Goal: Task Accomplishment & Management: Complete application form

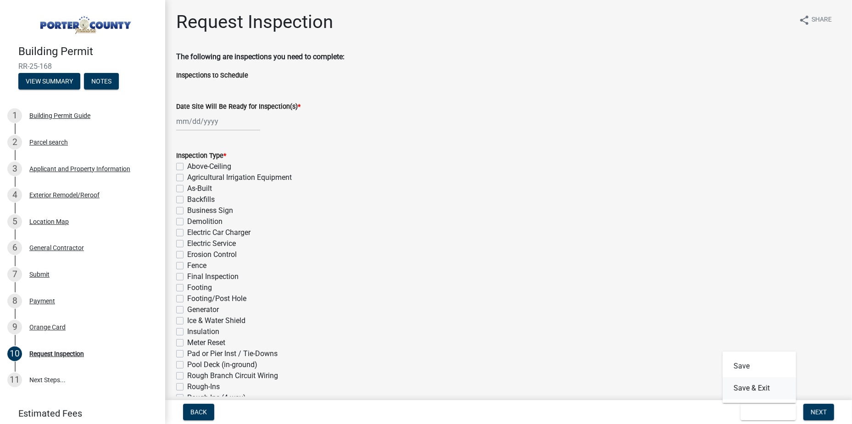
click at [754, 392] on button "Save & Exit" at bounding box center [759, 388] width 73 height 22
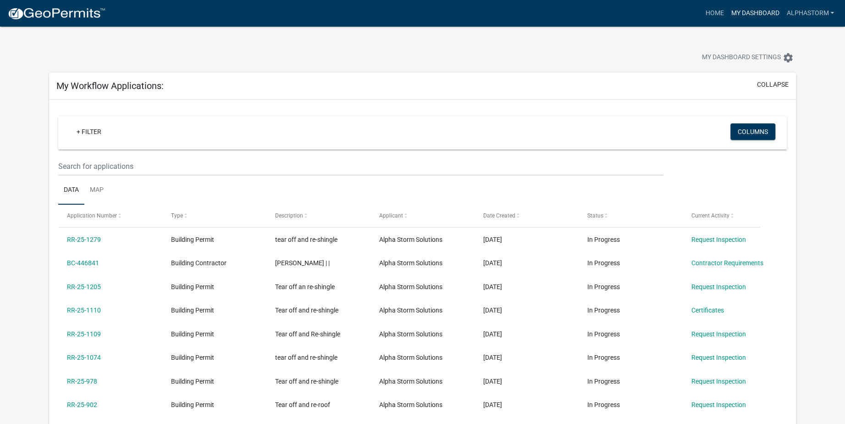
drag, startPoint x: 755, startPoint y: 13, endPoint x: 743, endPoint y: 18, distance: 13.6
click at [755, 13] on link "My Dashboard" at bounding box center [756, 13] width 56 height 17
click at [710, 6] on link "Home" at bounding box center [715, 13] width 26 height 17
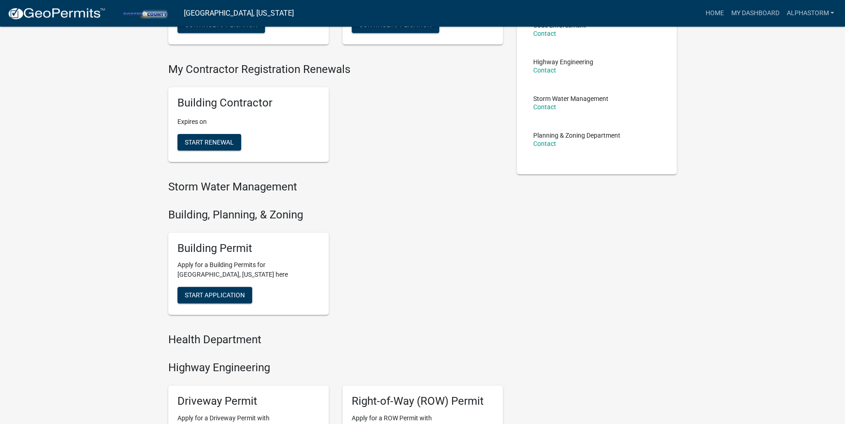
scroll to position [183, 0]
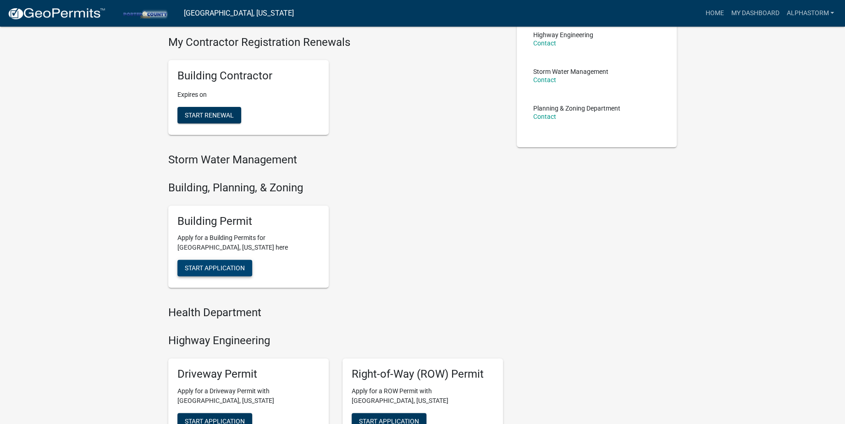
click at [226, 273] on button "Start Application" at bounding box center [215, 268] width 75 height 17
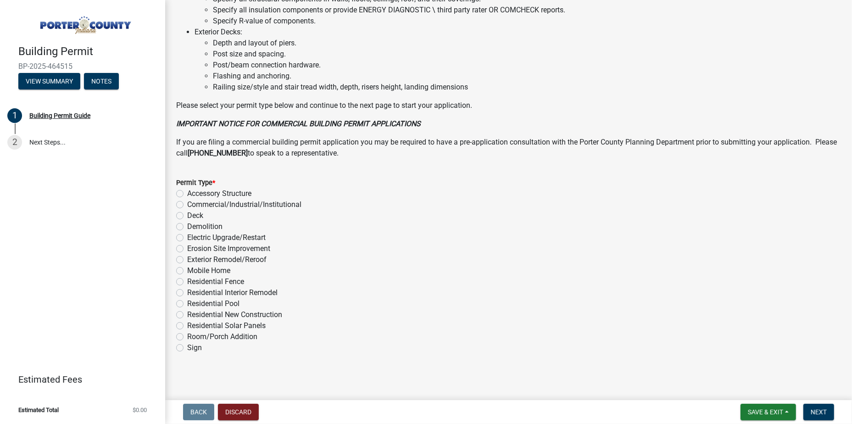
scroll to position [624, 0]
click at [187, 257] on label "Exterior Remodel/Reroof" at bounding box center [226, 259] width 79 height 11
click at [187, 257] on input "Exterior Remodel/Reroof" at bounding box center [190, 257] width 6 height 6
radio input "true"
click at [812, 409] on span "Next" at bounding box center [819, 411] width 16 height 7
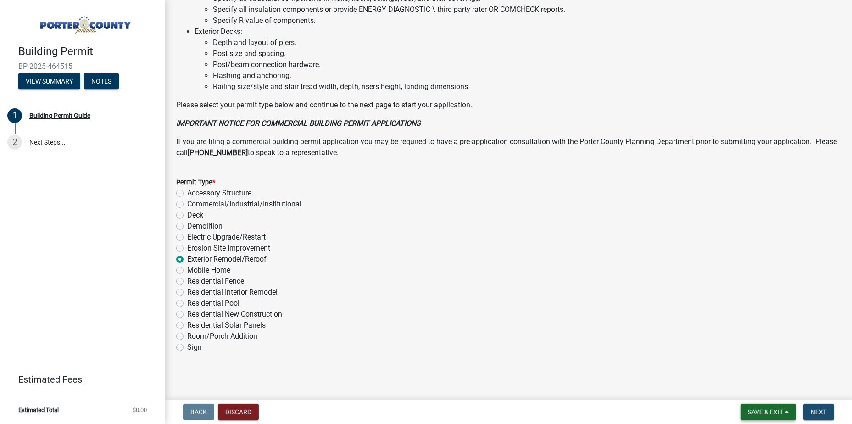
scroll to position [0, 0]
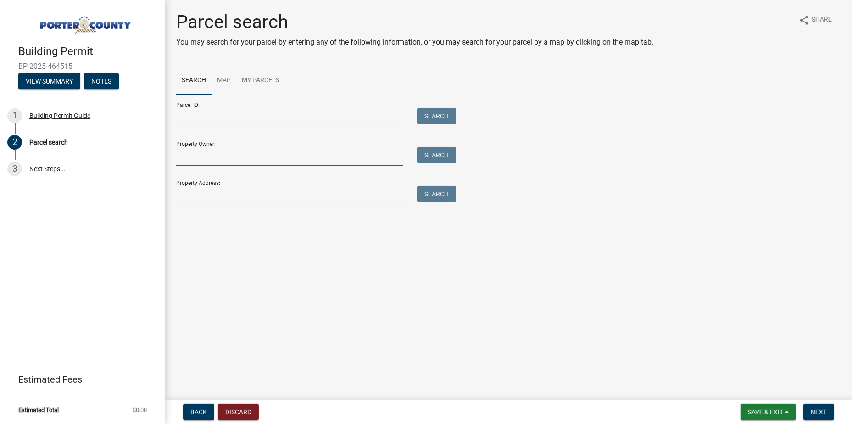
click at [259, 153] on input "Property Owner:" at bounding box center [289, 156] width 227 height 19
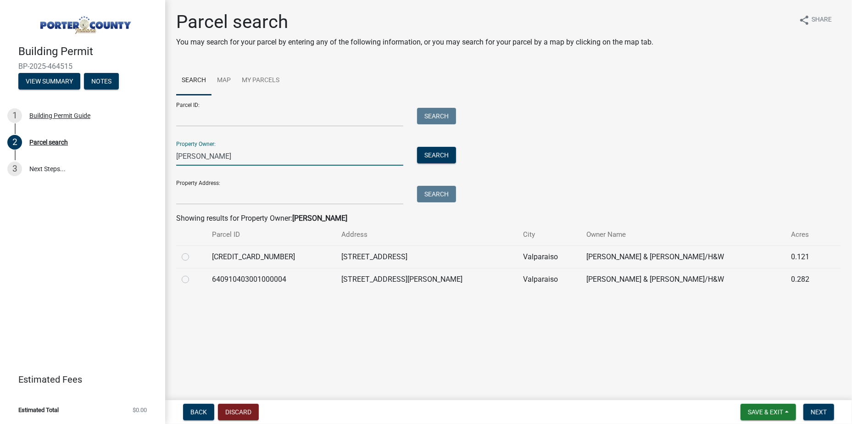
type input "[PERSON_NAME]"
click at [193, 274] on label at bounding box center [193, 274] width 0 height 0
click at [193, 280] on input "radio" at bounding box center [196, 277] width 6 height 6
radio input "true"
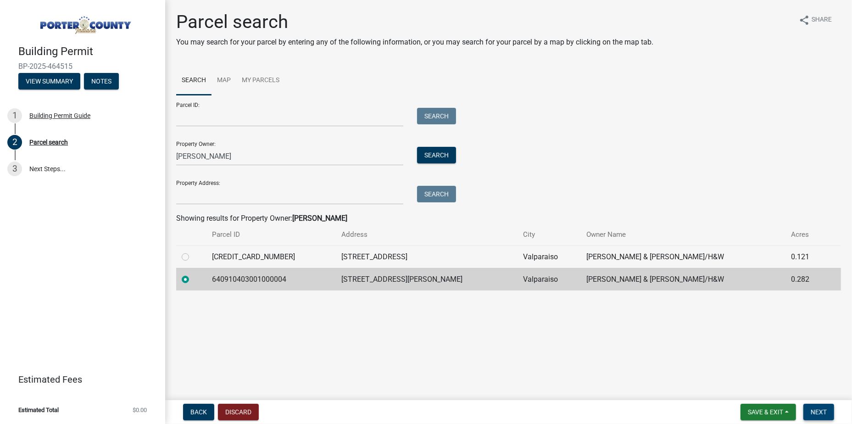
click at [818, 415] on span "Next" at bounding box center [819, 411] width 16 height 7
